Goal: Book appointment/travel/reservation

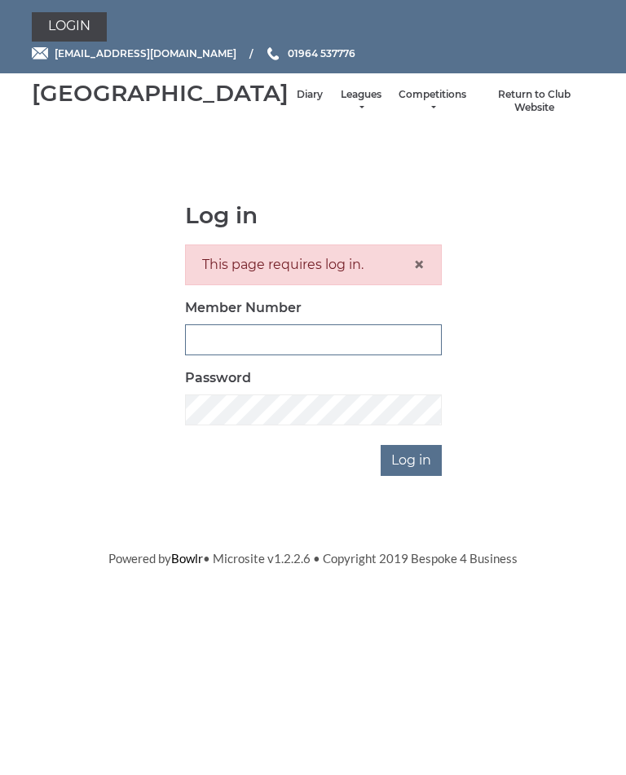
type input "1100"
click at [413, 476] on input "Log in" at bounding box center [411, 460] width 61 height 31
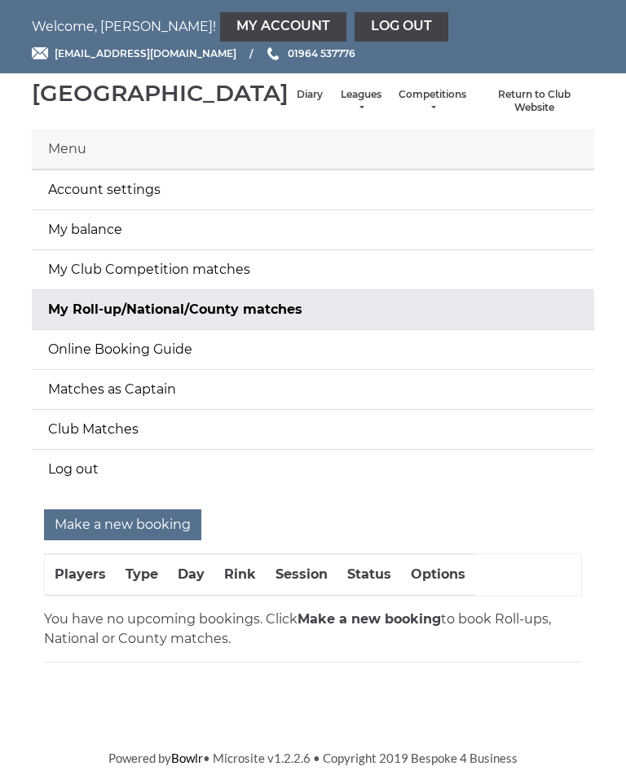
click at [289, 105] on li "Diary" at bounding box center [310, 101] width 42 height 43
click at [297, 102] on link "Diary" at bounding box center [310, 95] width 26 height 14
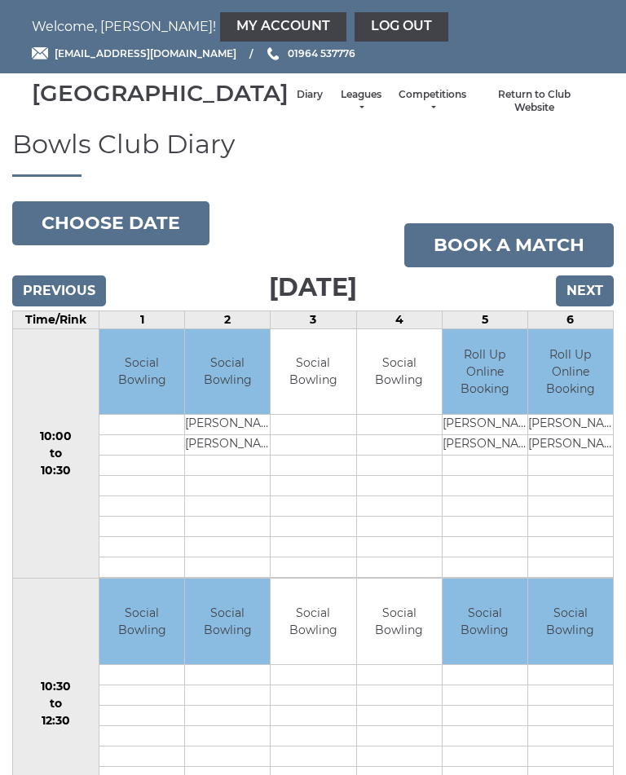
click at [462, 435] on td "Diane Ford" at bounding box center [485, 425] width 85 height 20
click at [142, 245] on button "Choose date" at bounding box center [110, 223] width 197 height 44
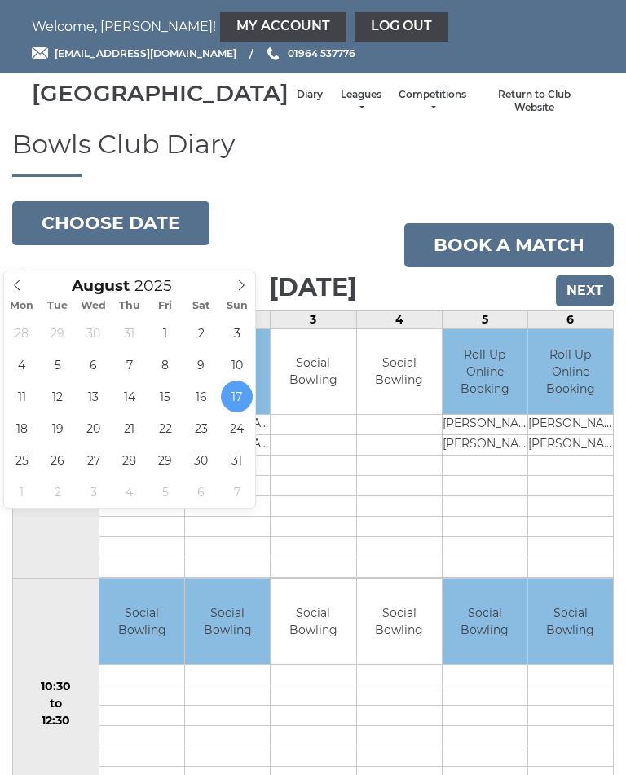
type input "2025-08-19"
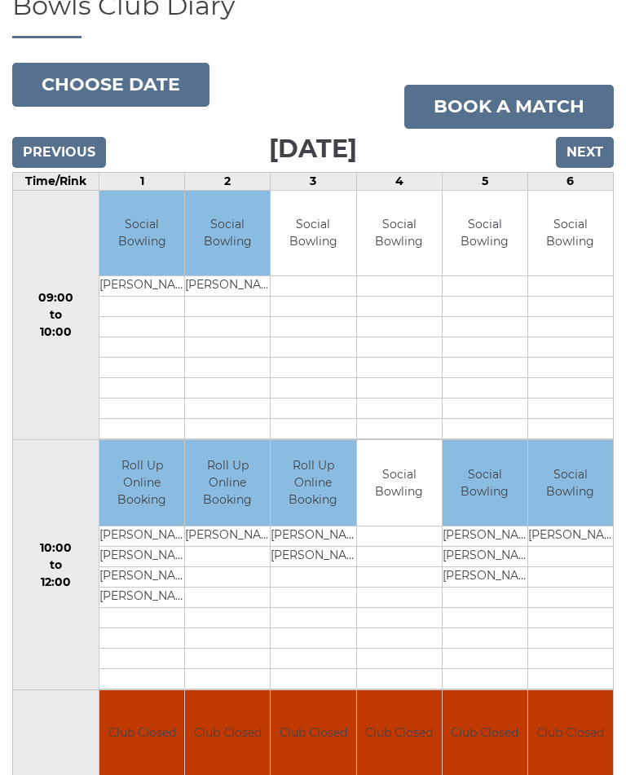
scroll to position [135, 0]
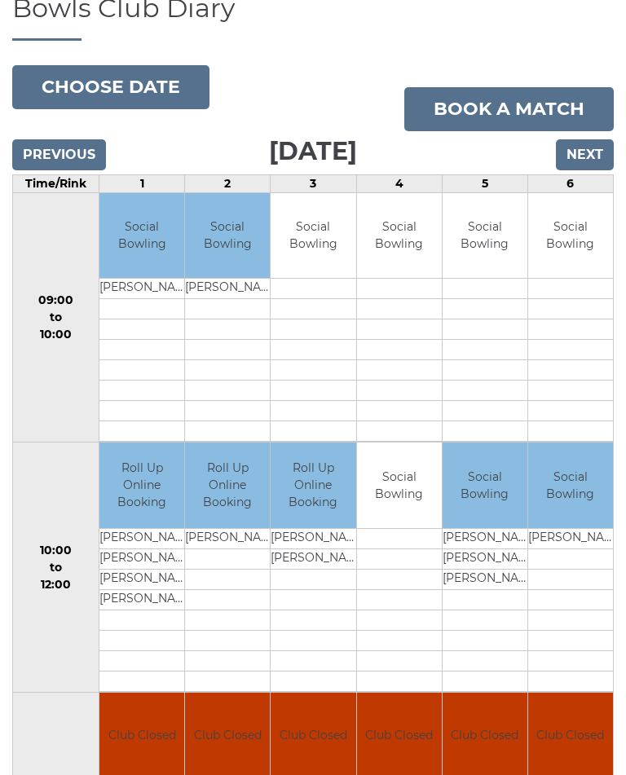
click at [578, 570] on td at bounding box center [570, 559] width 85 height 20
click at [576, 570] on td at bounding box center [570, 559] width 85 height 20
click at [510, 131] on link "Book a match" at bounding box center [509, 109] width 210 height 44
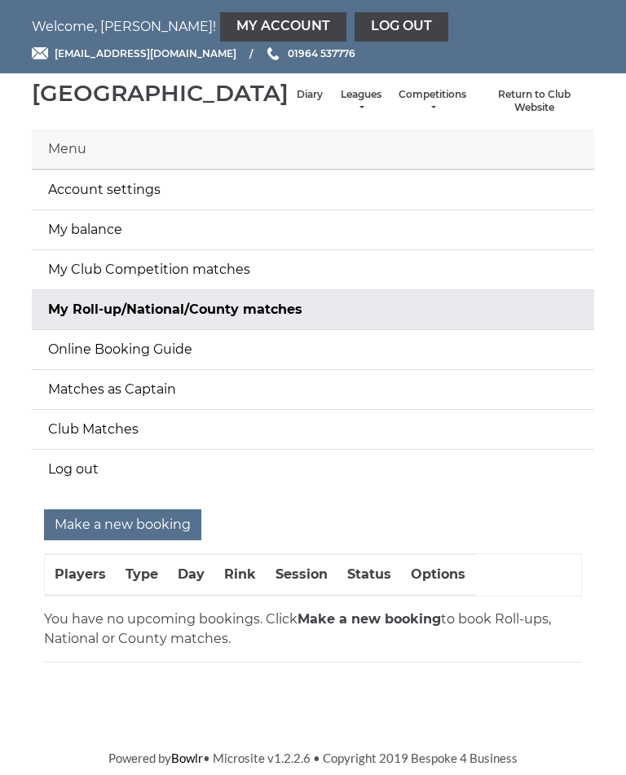
scroll to position [12, 0]
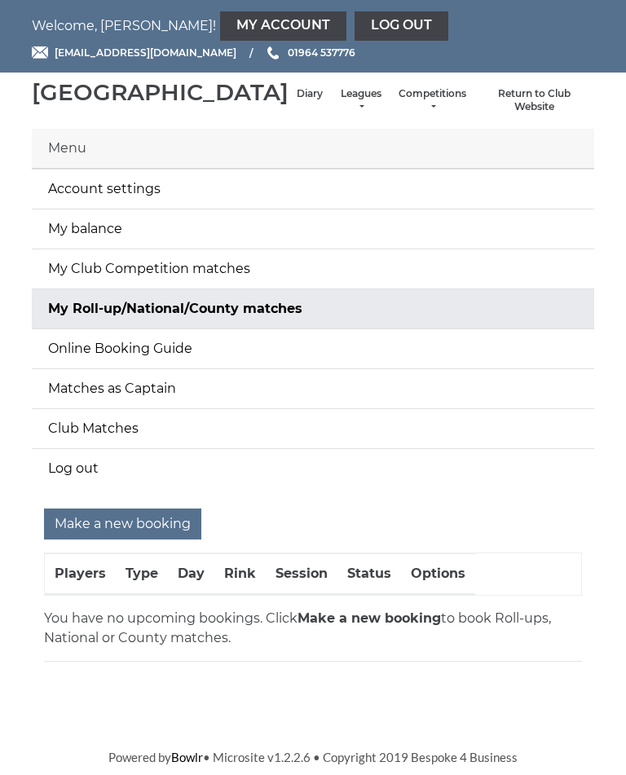
click at [141, 536] on input "Make a new booking" at bounding box center [122, 525] width 157 height 31
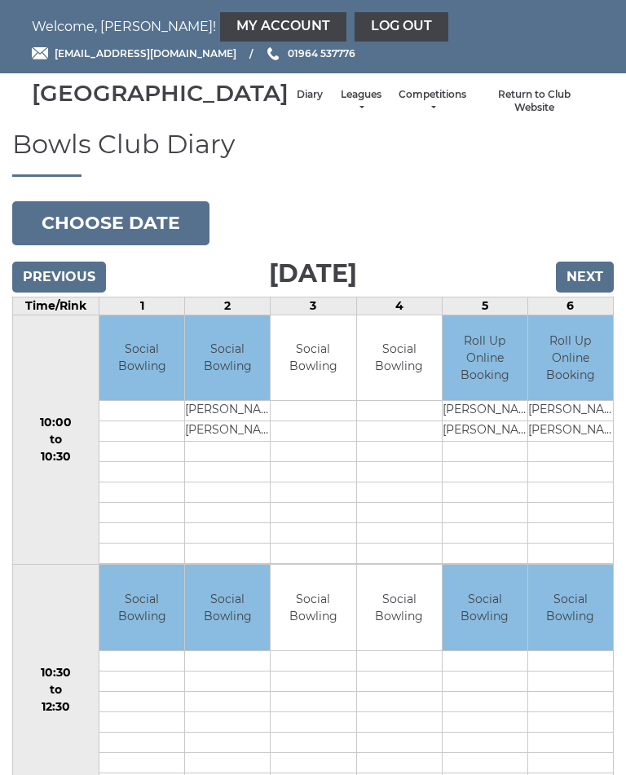
click at [144, 236] on button "Choose date" at bounding box center [110, 223] width 197 height 44
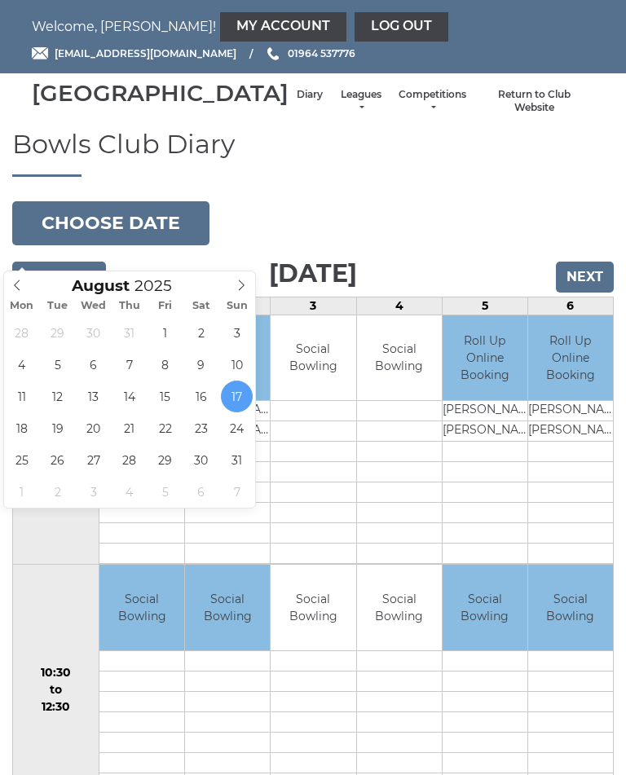
type input "2025-08-19"
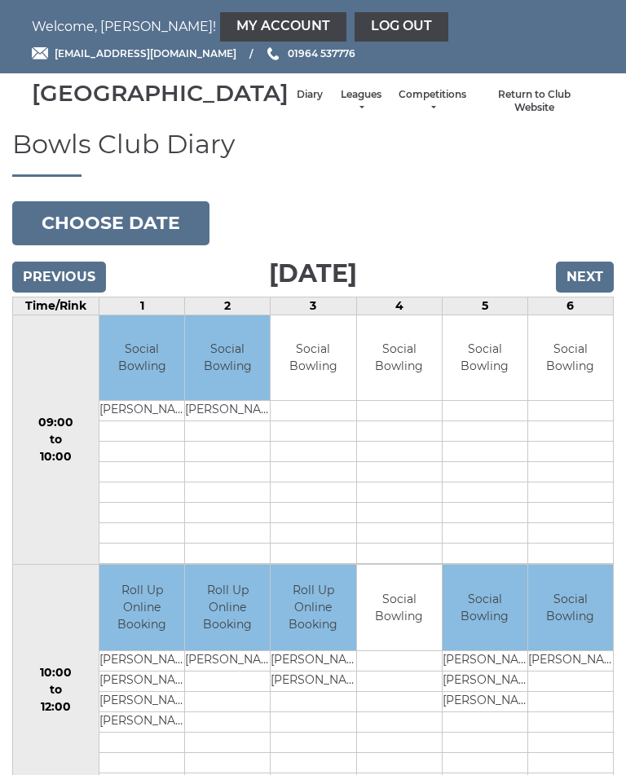
click at [594, 691] on td at bounding box center [570, 681] width 85 height 20
click at [579, 691] on td at bounding box center [570, 681] width 85 height 20
click at [576, 691] on td at bounding box center [570, 681] width 85 height 20
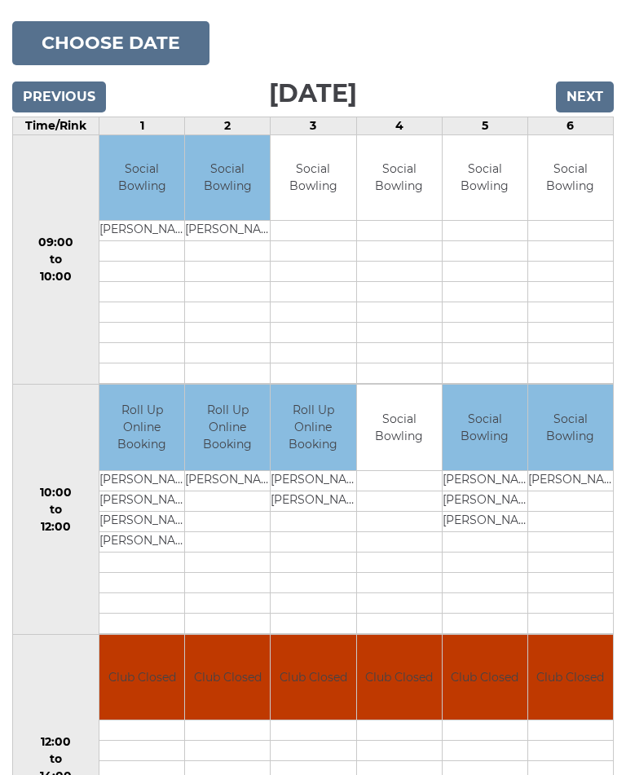
scroll to position [180, 0]
click at [589, 511] on td at bounding box center [570, 501] width 85 height 20
click at [568, 448] on td "Social Bowling" at bounding box center [570, 428] width 85 height 86
click at [576, 455] on td "Social Bowling" at bounding box center [570, 428] width 85 height 86
click at [585, 511] on td at bounding box center [570, 501] width 85 height 20
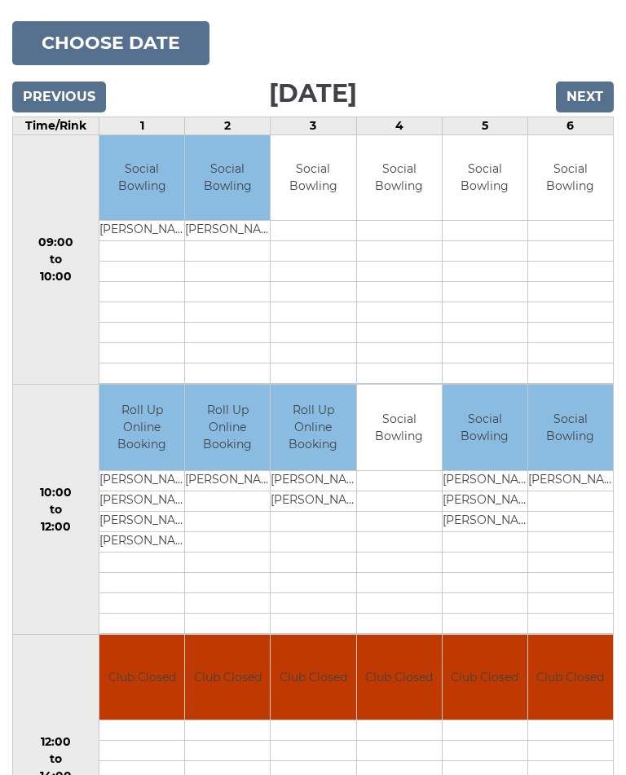
click at [584, 511] on td at bounding box center [570, 501] width 85 height 20
click at [585, 511] on td at bounding box center [570, 501] width 85 height 20
click at [586, 552] on td at bounding box center [570, 542] width 85 height 20
click at [583, 532] on td at bounding box center [570, 521] width 85 height 20
click at [585, 511] on td at bounding box center [570, 501] width 85 height 20
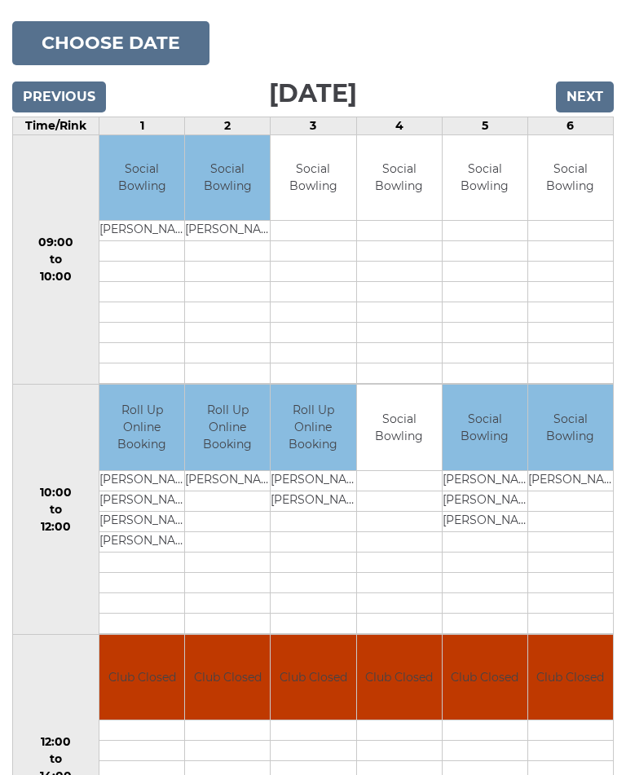
click at [583, 491] on td "Susan Day" at bounding box center [570, 480] width 85 height 20
click at [585, 441] on td "Social Bowling" at bounding box center [570, 428] width 85 height 86
click at [591, 441] on td "Social Bowling" at bounding box center [570, 428] width 85 height 86
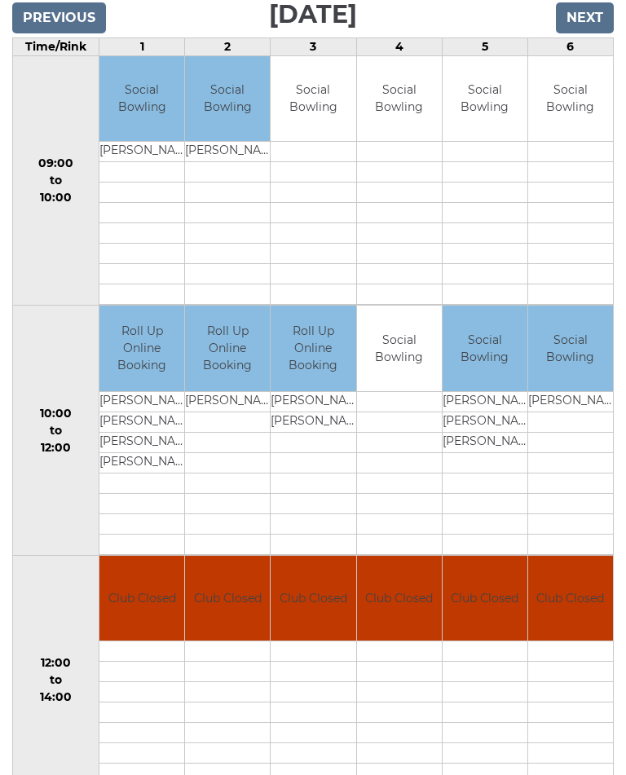
scroll to position [263, 0]
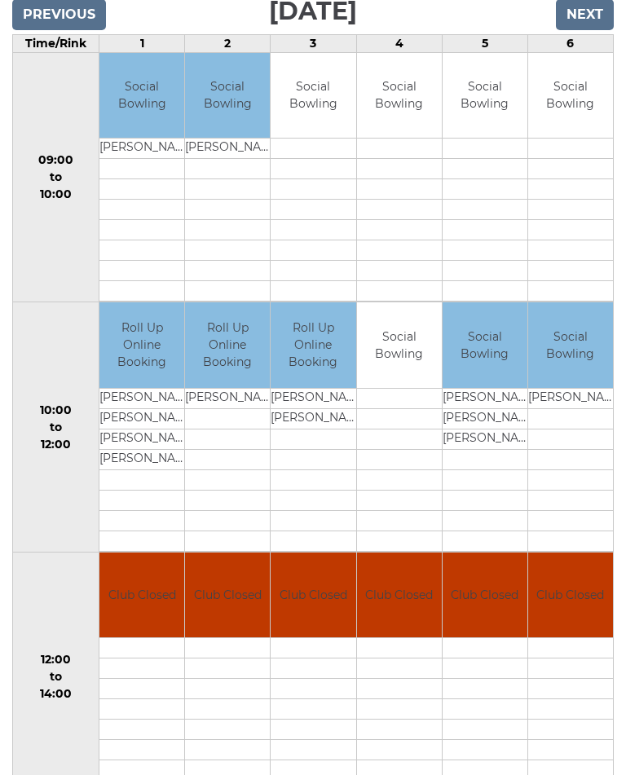
click at [573, 376] on td "Social Bowling" at bounding box center [570, 345] width 85 height 86
click at [583, 360] on td "Social Bowling" at bounding box center [570, 345] width 85 height 86
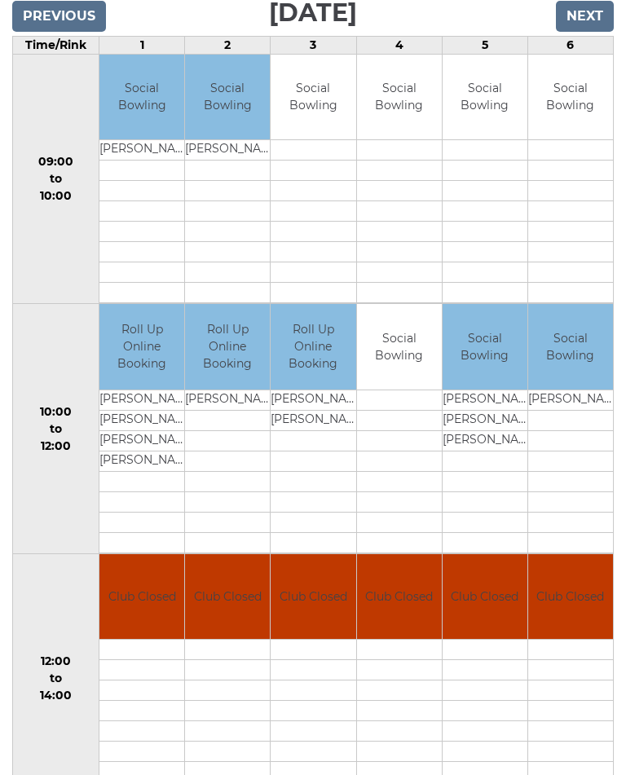
click at [58, 395] on td "10:00 to 12:00" at bounding box center [56, 429] width 86 height 250
click at [51, 496] on td "10:00 to 12:00" at bounding box center [56, 429] width 86 height 250
click at [589, 371] on td "Social Bowling" at bounding box center [570, 347] width 85 height 86
click at [589, 54] on td "6" at bounding box center [570, 45] width 86 height 18
click at [594, 386] on td "Social Bowling" at bounding box center [570, 347] width 85 height 86
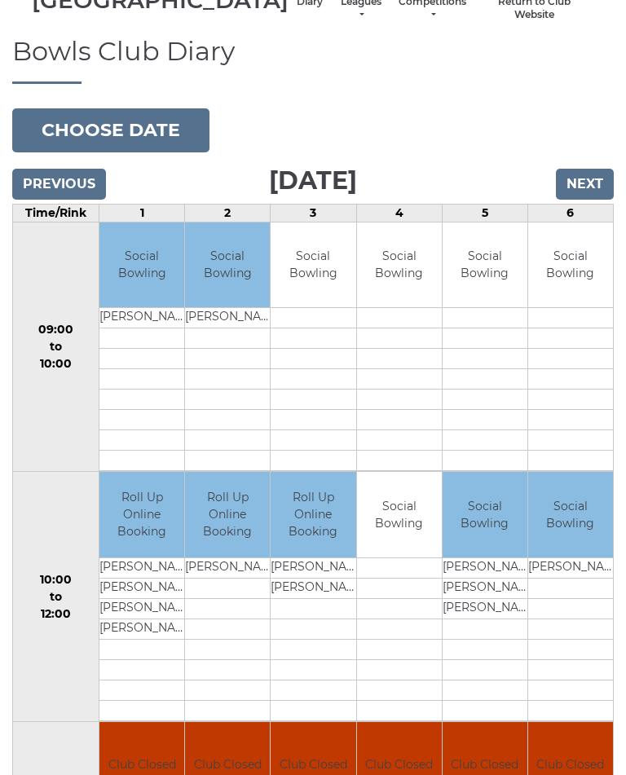
scroll to position [93, 0]
click at [0, 0] on div "Book slot" at bounding box center [0, 0] width 0 height 0
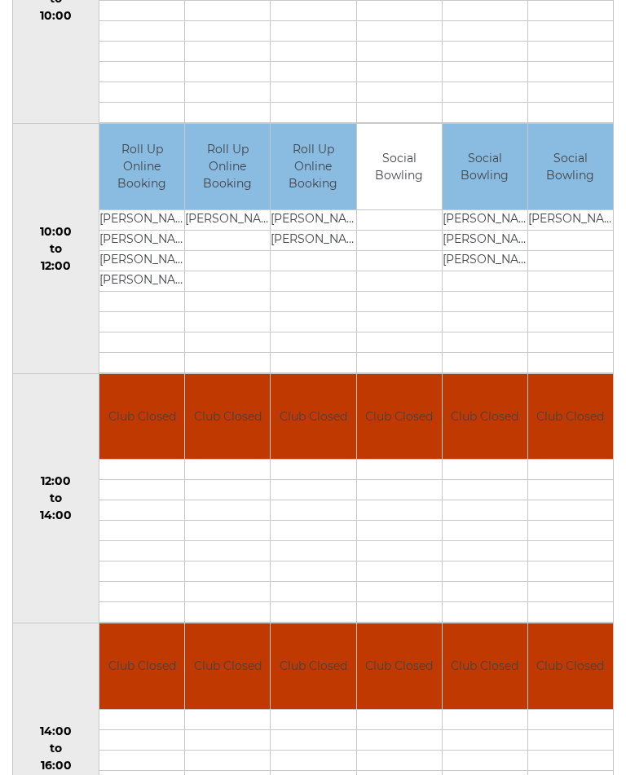
scroll to position [422, 0]
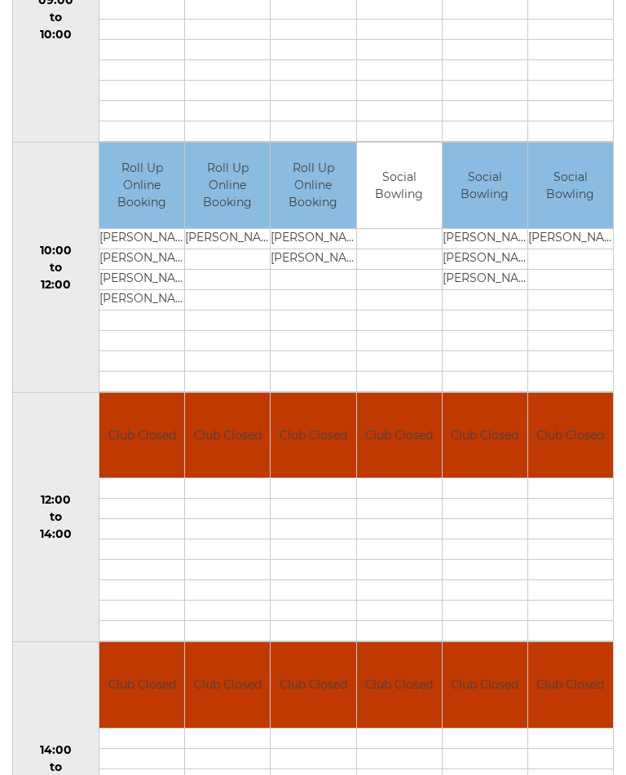
click at [580, 217] on td "Social Bowling" at bounding box center [570, 186] width 85 height 86
click at [578, 249] on td "[PERSON_NAME]" at bounding box center [570, 238] width 85 height 20
click at [580, 249] on td "[PERSON_NAME]" at bounding box center [570, 238] width 85 height 20
click at [580, 200] on td "Social Bowling" at bounding box center [570, 186] width 85 height 86
click at [581, 212] on td "Social Bowling" at bounding box center [570, 186] width 85 height 86
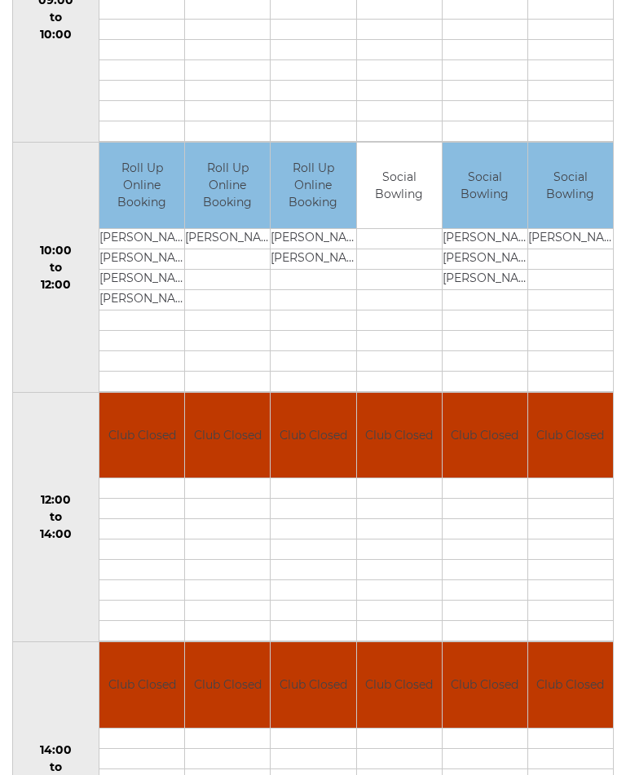
click at [580, 221] on td "Social Bowling" at bounding box center [570, 186] width 85 height 86
click at [580, 223] on td "Social Bowling" at bounding box center [570, 186] width 85 height 86
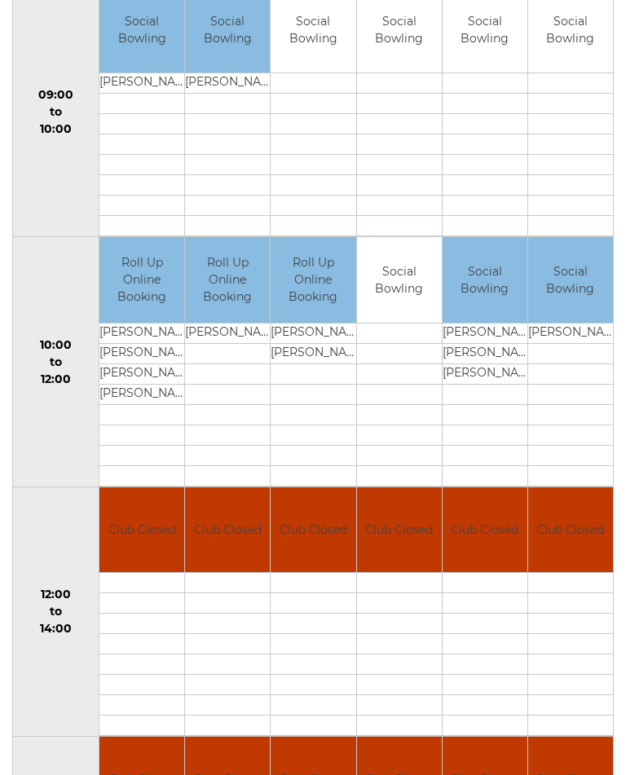
scroll to position [328, 0]
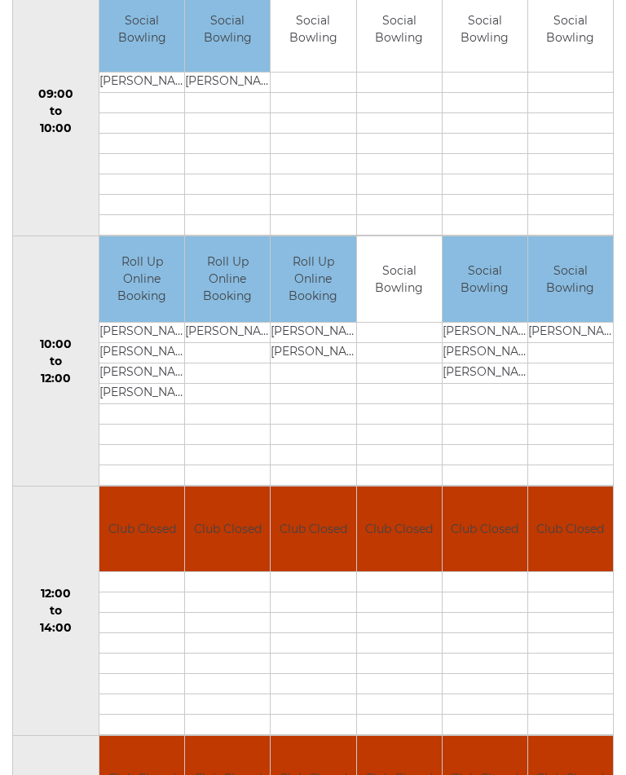
click at [594, 343] on td "[PERSON_NAME]" at bounding box center [570, 333] width 85 height 20
click at [580, 343] on td "[PERSON_NAME]" at bounding box center [570, 333] width 85 height 20
click at [567, 343] on td "[PERSON_NAME]" at bounding box center [570, 333] width 85 height 20
click at [589, 343] on td "[PERSON_NAME]" at bounding box center [570, 333] width 85 height 20
click at [585, 291] on td "Social Bowling" at bounding box center [570, 280] width 85 height 86
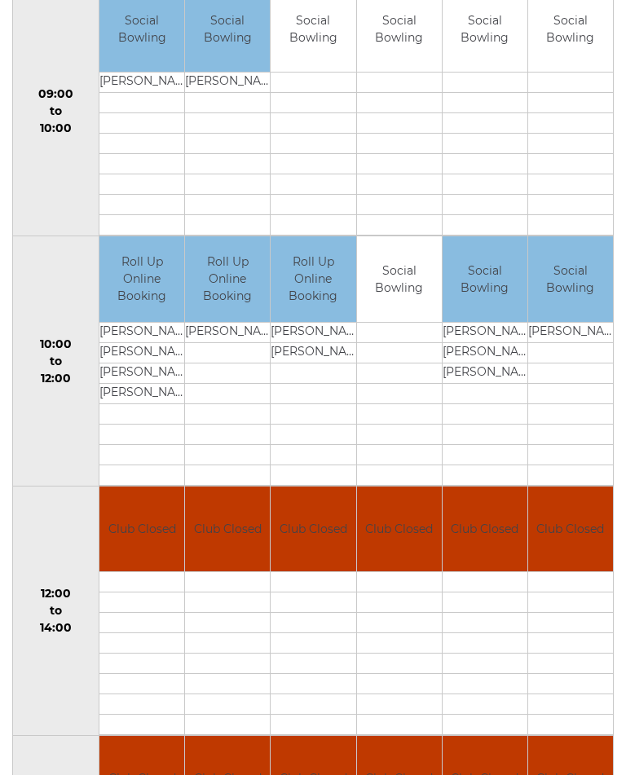
click at [576, 308] on td "Social Bowling" at bounding box center [570, 280] width 85 height 86
click at [576, 280] on td "Social Bowling" at bounding box center [570, 279] width 85 height 86
click at [566, 284] on td "Social Bowling" at bounding box center [570, 279] width 85 height 86
click at [576, 280] on td "Social Bowling" at bounding box center [570, 279] width 85 height 86
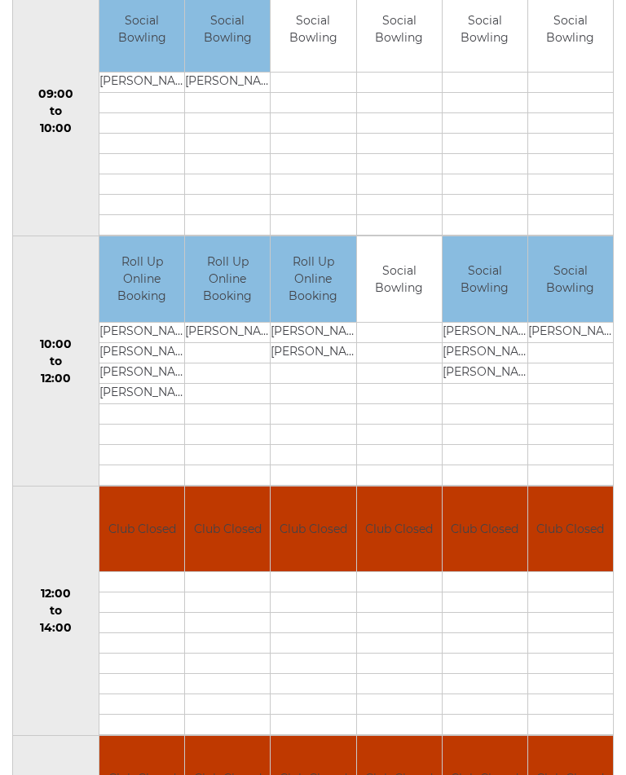
click at [487, 271] on td "Social Bowling" at bounding box center [485, 279] width 85 height 86
click at [307, 263] on td "Roll Up Online Booking" at bounding box center [313, 279] width 85 height 86
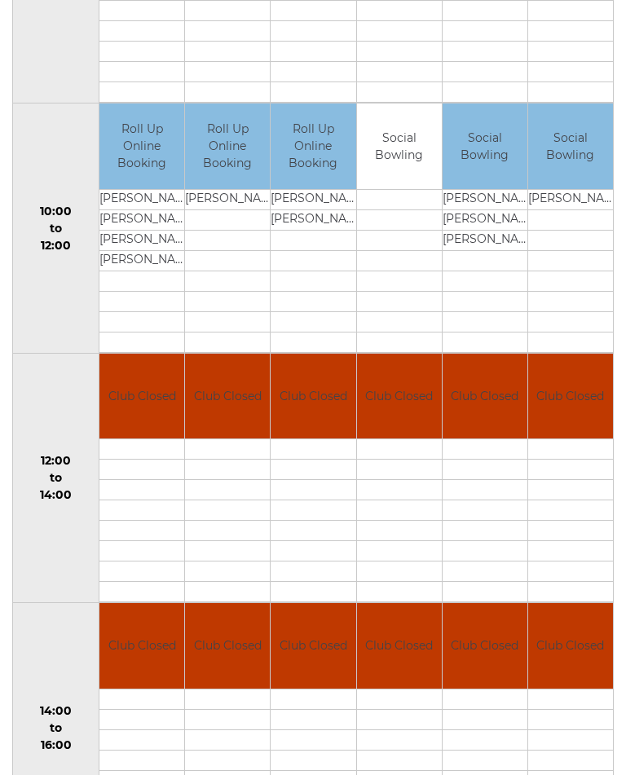
scroll to position [462, 0]
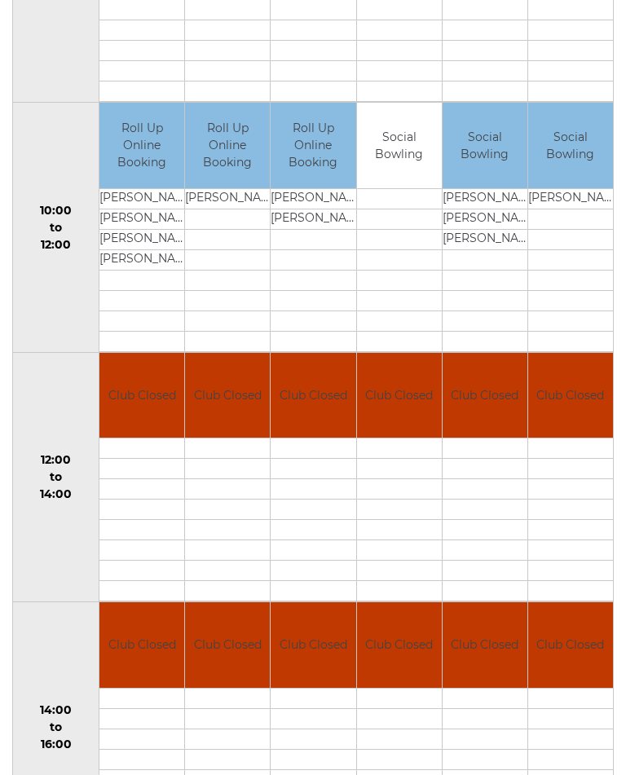
click at [571, 148] on td "Social Bowling" at bounding box center [570, 146] width 85 height 86
click at [563, 146] on td "Social Bowling" at bounding box center [570, 146] width 85 height 86
click at [565, 188] on td "Social Bowling" at bounding box center [570, 146] width 85 height 86
click at [569, 188] on td "Social Bowling" at bounding box center [570, 146] width 85 height 86
click at [567, 188] on td "Social Bowling" at bounding box center [570, 146] width 85 height 86
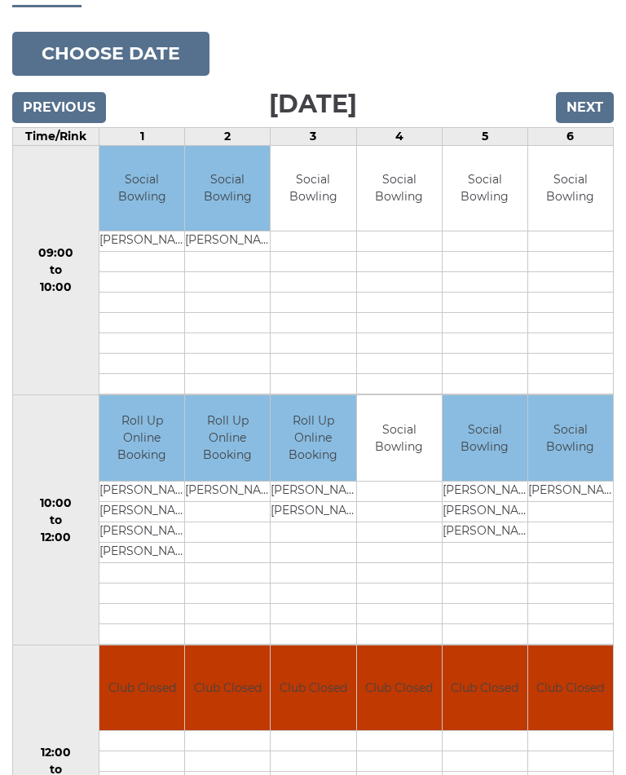
click at [139, 73] on button "Choose date" at bounding box center [110, 55] width 197 height 44
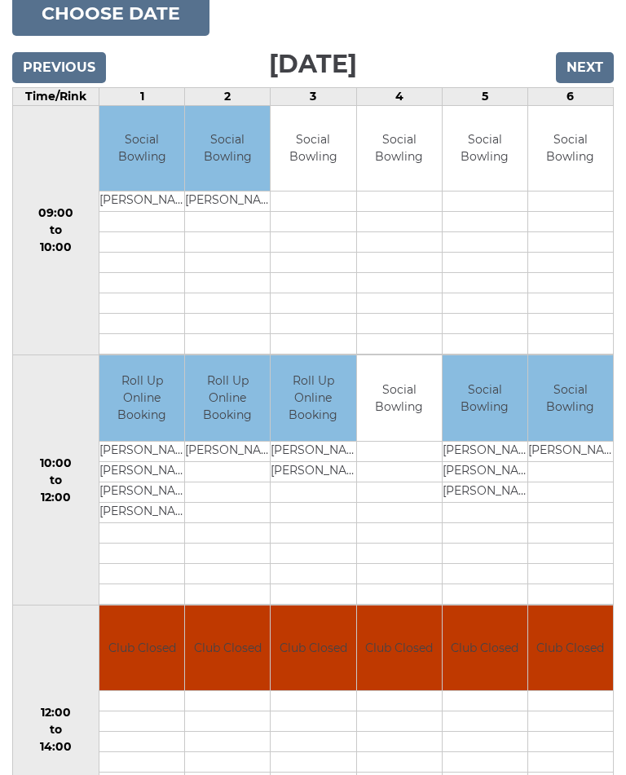
scroll to position [210, 0]
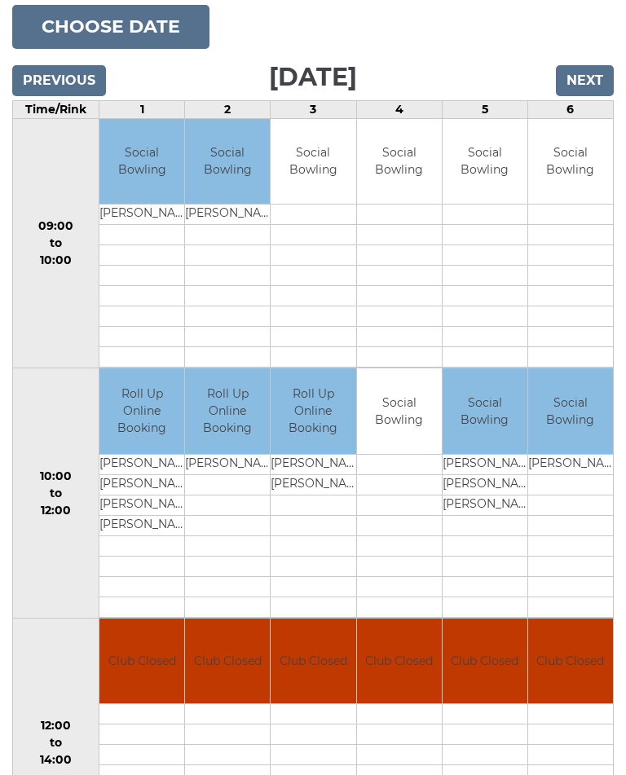
click at [113, 37] on button "Choose date" at bounding box center [110, 28] width 197 height 44
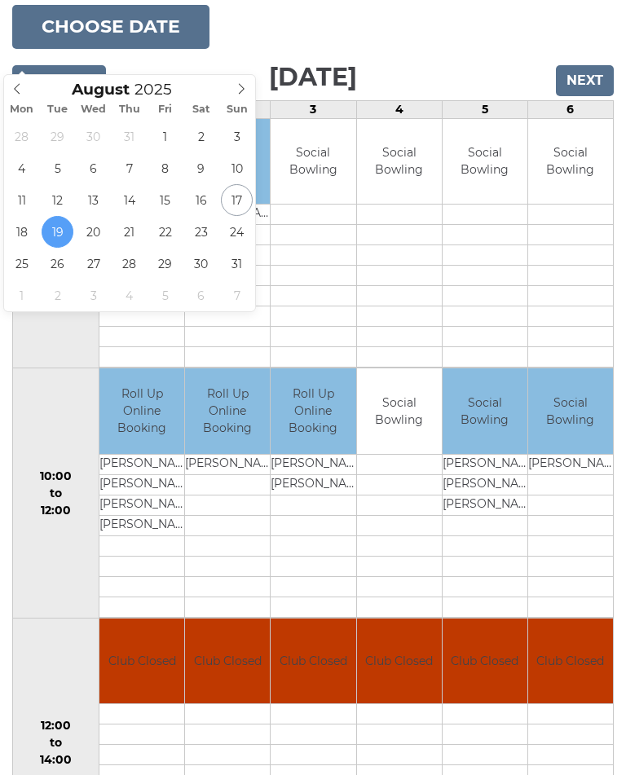
type input "2025-08-20"
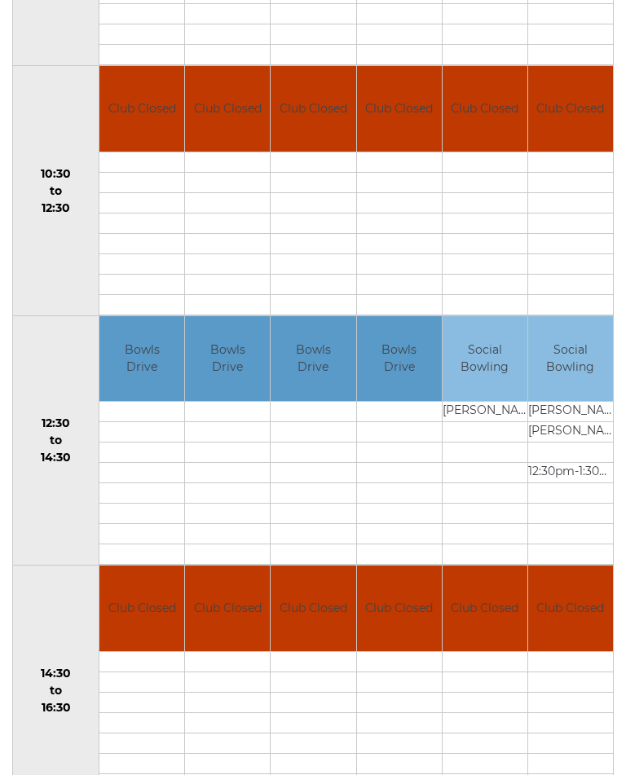
scroll to position [502, 0]
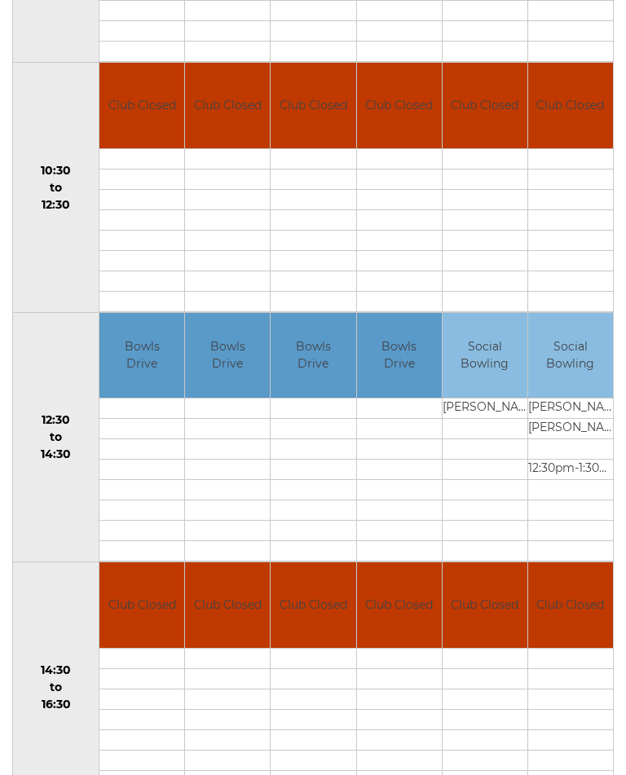
click at [138, 375] on td "Bowls Drive" at bounding box center [141, 356] width 85 height 86
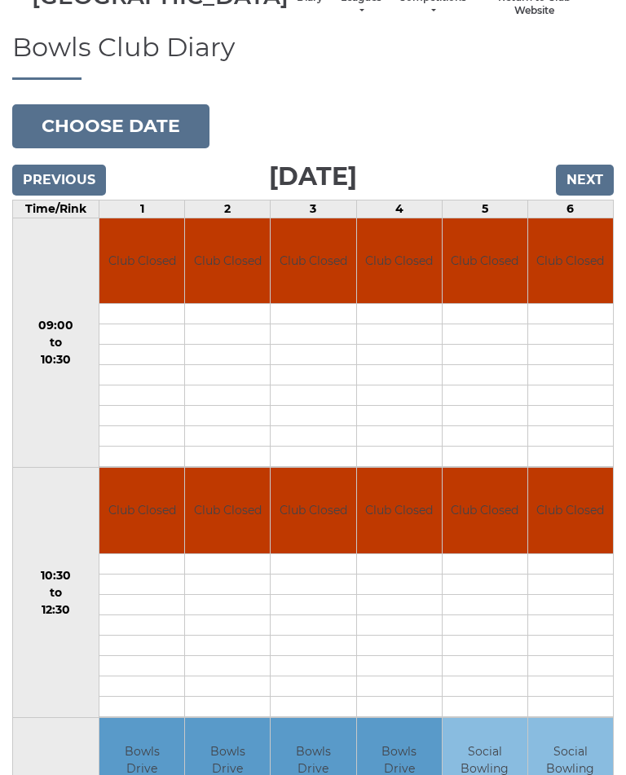
scroll to position [0, 0]
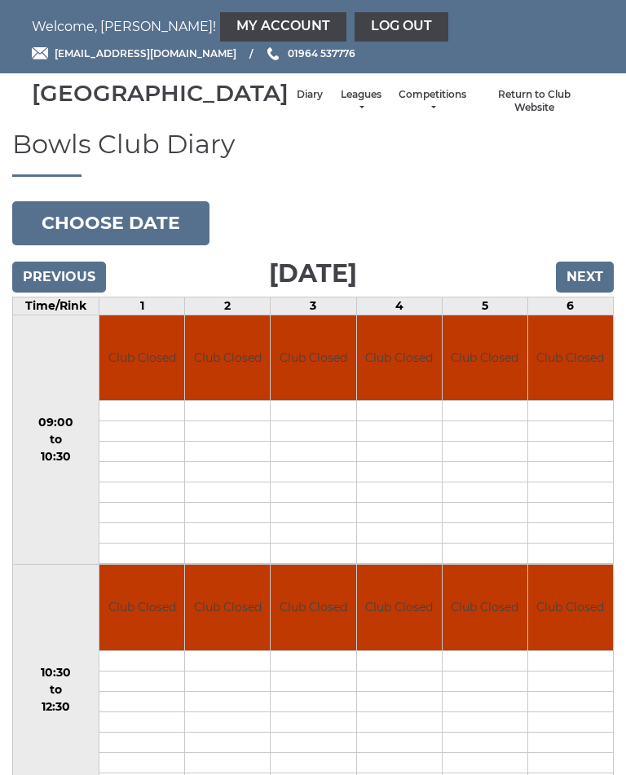
click at [112, 240] on button "Choose date" at bounding box center [110, 223] width 197 height 44
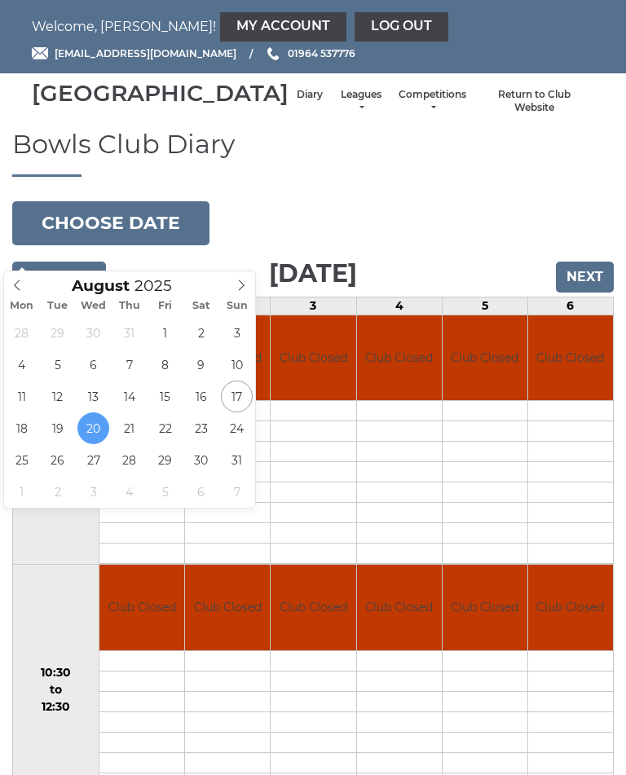
type input "[DATE]"
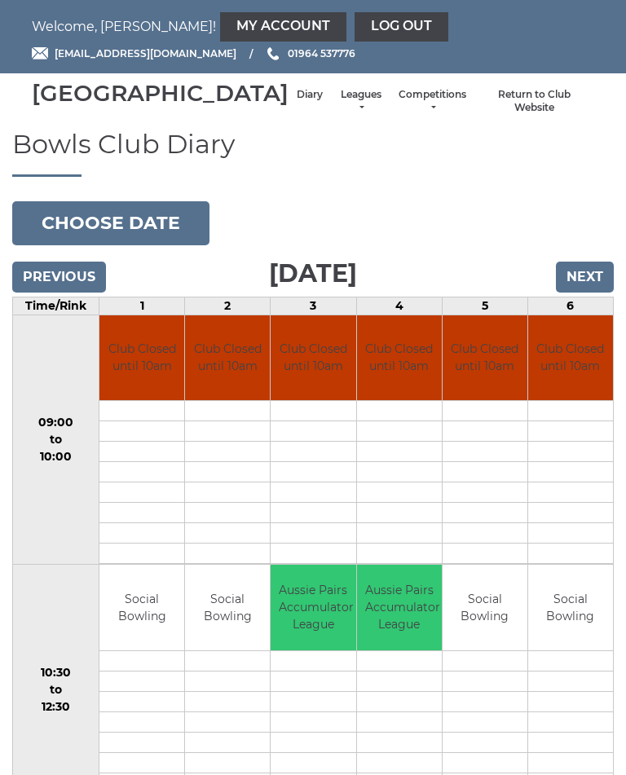
click at [220, 18] on link "My Account" at bounding box center [283, 26] width 126 height 29
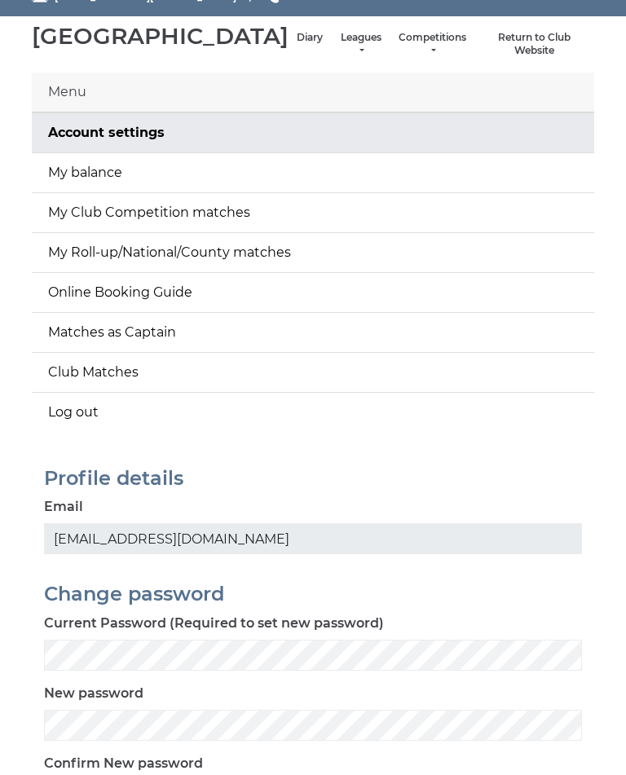
scroll to position [56, 0]
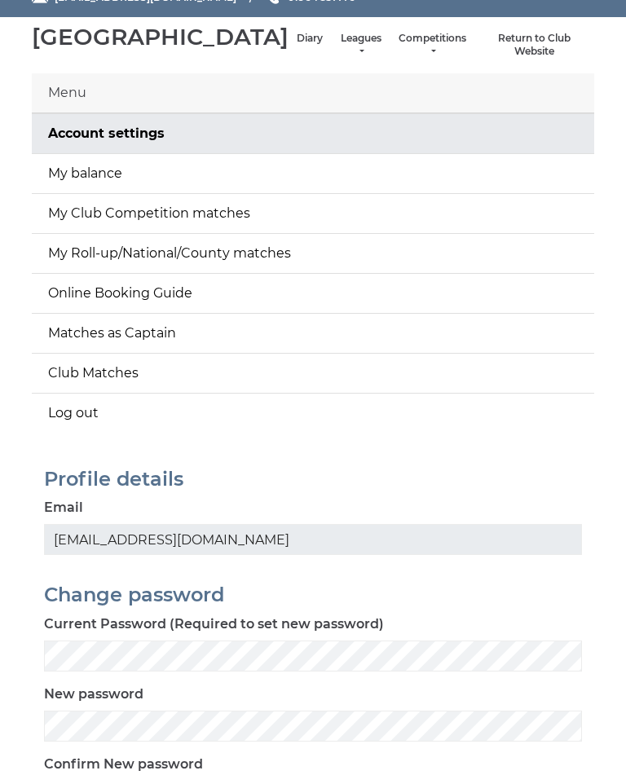
click at [78, 176] on link "My balance" at bounding box center [313, 173] width 563 height 39
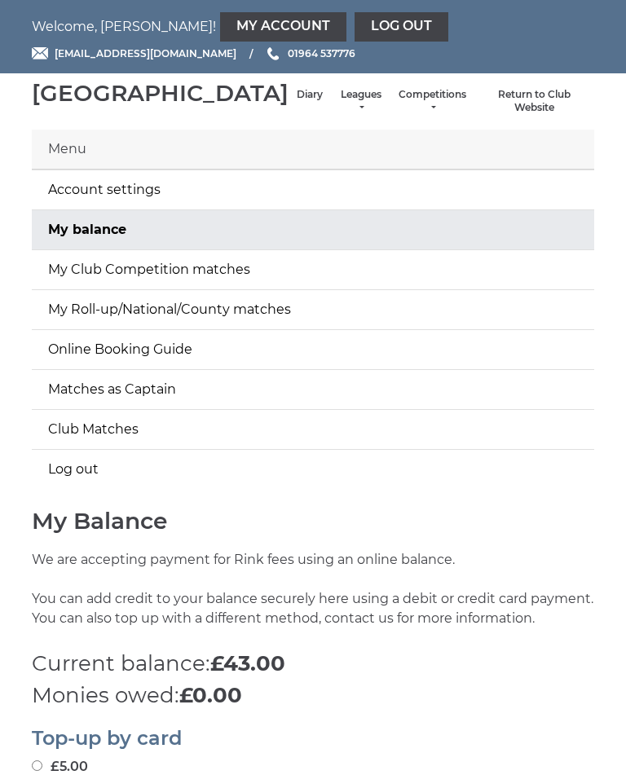
click at [355, 23] on link "Log out" at bounding box center [402, 26] width 94 height 29
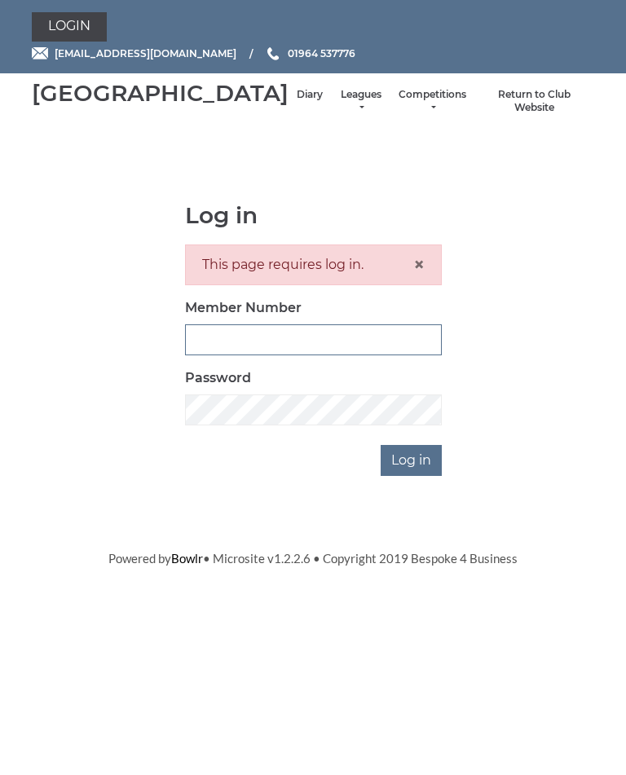
type input "1100"
click at [413, 476] on input "Log in" at bounding box center [411, 460] width 61 height 31
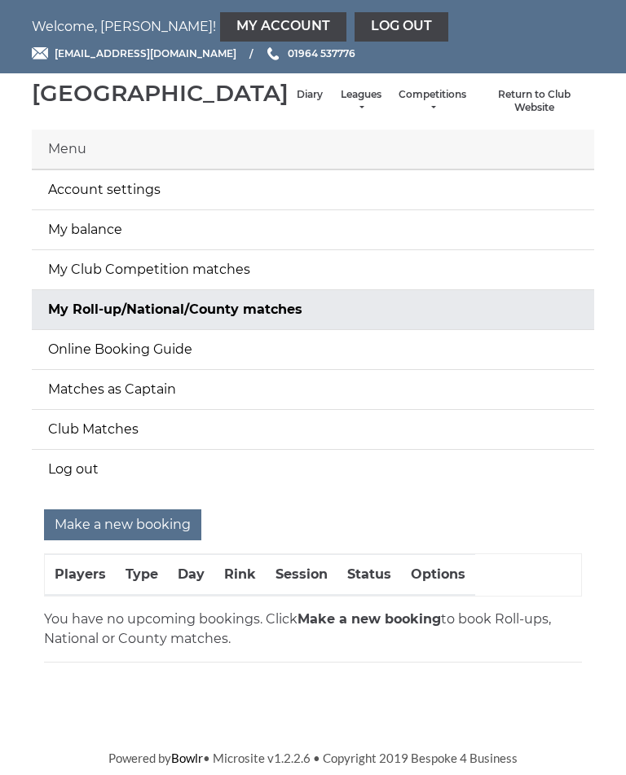
click at [294, 767] on body "Welcome, [PERSON_NAME]! My Account Log out [EMAIL_ADDRESS][DOMAIN_NAME] 01964 5…" at bounding box center [313, 383] width 626 height 767
click at [337, 767] on body "Welcome, [PERSON_NAME]! My Account Log out [EMAIL_ADDRESS][DOMAIN_NAME] 01964 5…" at bounding box center [313, 383] width 626 height 767
click at [338, 767] on body "Welcome, [PERSON_NAME]! My Account Log out [EMAIL_ADDRESS][DOMAIN_NAME] 01964 5…" at bounding box center [313, 383] width 626 height 767
click at [334, 767] on body "Welcome, [PERSON_NAME]! My Account Log out [EMAIL_ADDRESS][DOMAIN_NAME] 01964 5…" at bounding box center [313, 383] width 626 height 767
click at [317, 767] on body "Welcome, [PERSON_NAME]! My Account Log out [EMAIL_ADDRESS][DOMAIN_NAME] 01964 5…" at bounding box center [313, 383] width 626 height 767
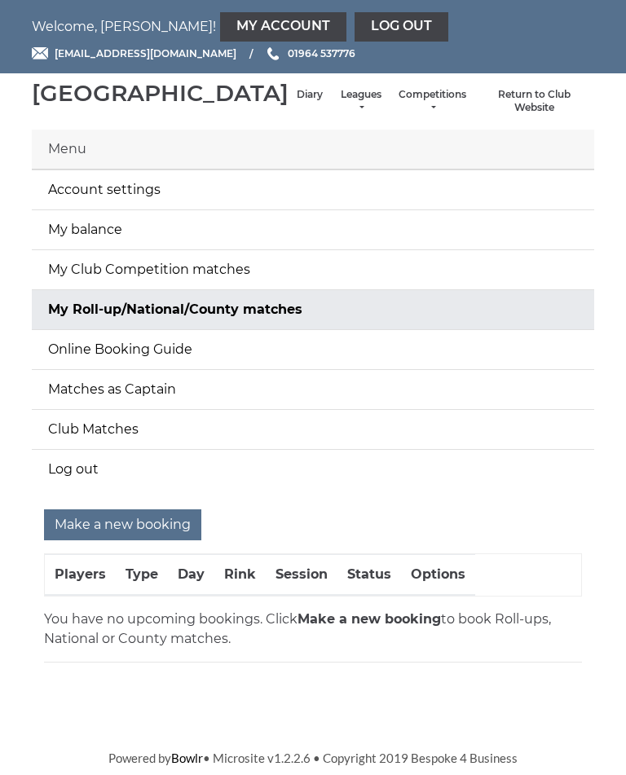
click at [289, 102] on li "Diary" at bounding box center [310, 101] width 42 height 43
click at [297, 102] on link "Diary" at bounding box center [310, 95] width 26 height 14
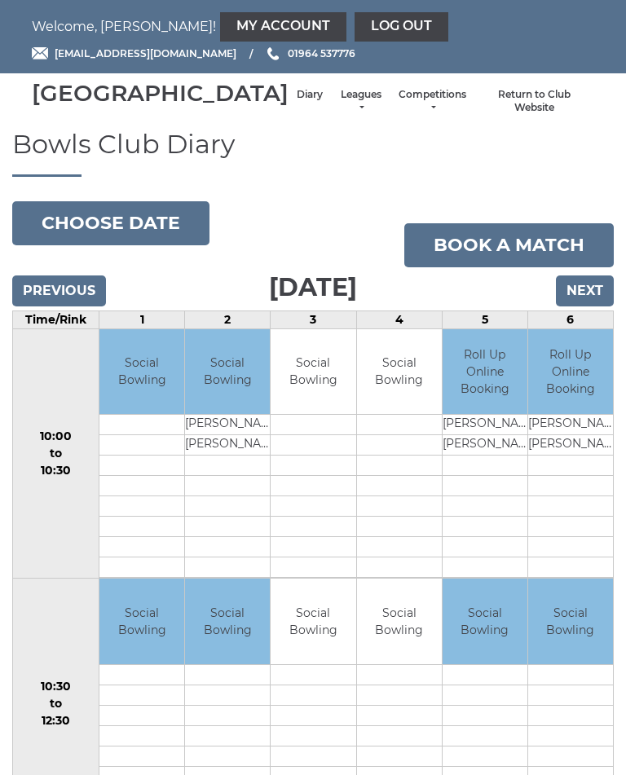
click at [171, 245] on button "Choose date" at bounding box center [110, 223] width 197 height 44
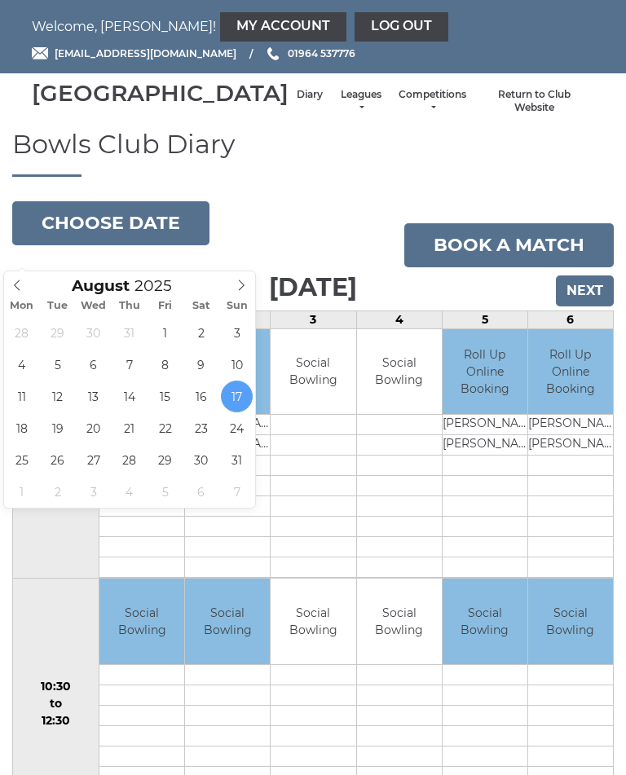
type input "2025-08-19"
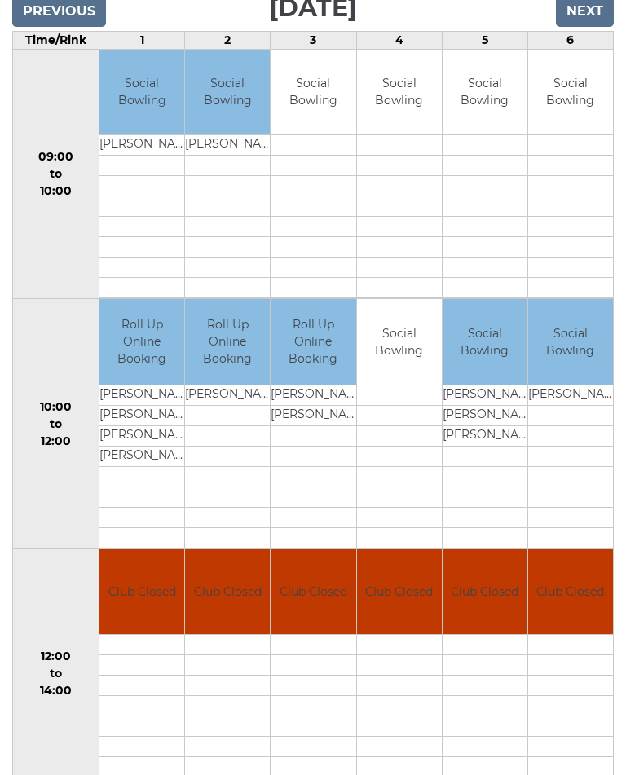
scroll to position [275, 0]
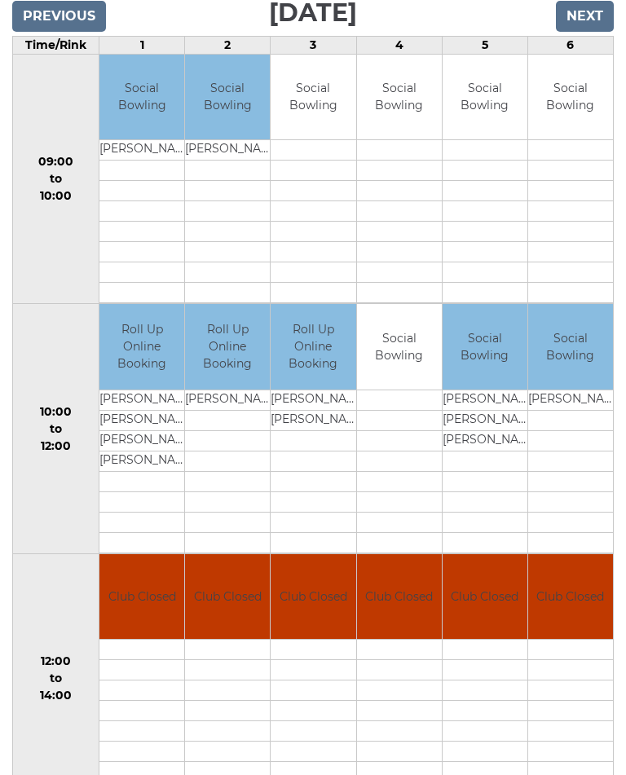
click at [584, 355] on td "Social Bowling" at bounding box center [570, 347] width 85 height 86
click at [583, 351] on td "Social Bowling" at bounding box center [570, 347] width 85 height 86
click at [597, 410] on td "[PERSON_NAME]" at bounding box center [570, 400] width 85 height 20
click at [599, 410] on td "[PERSON_NAME]" at bounding box center [570, 400] width 85 height 20
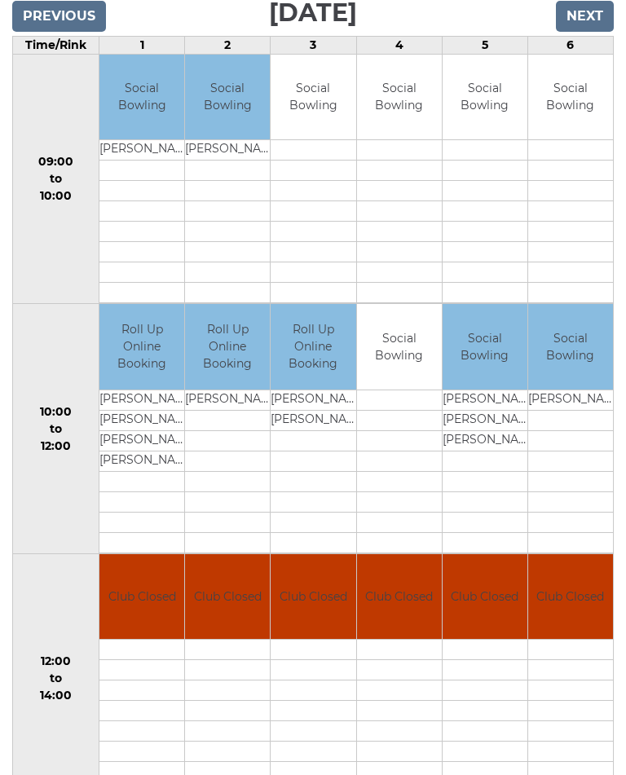
click at [588, 410] on td "[PERSON_NAME]" at bounding box center [570, 400] width 85 height 20
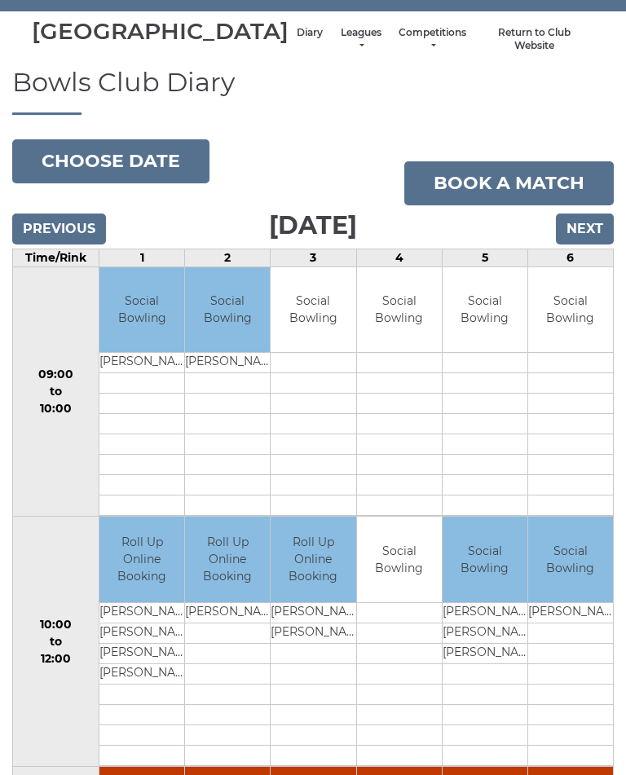
scroll to position [0, 0]
